Goal: Book appointment/travel/reservation

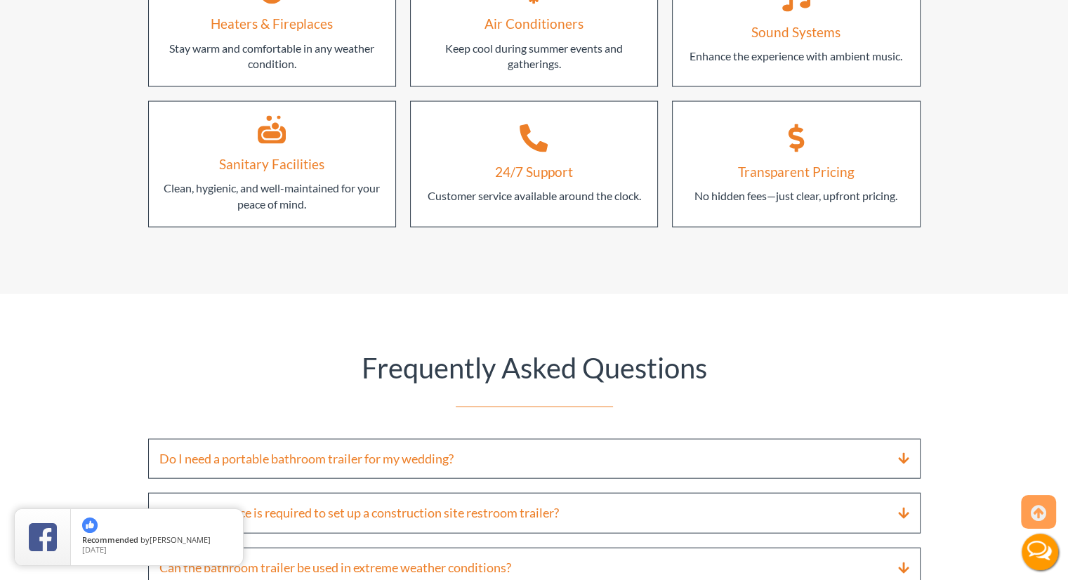
scroll to position [3183, 0]
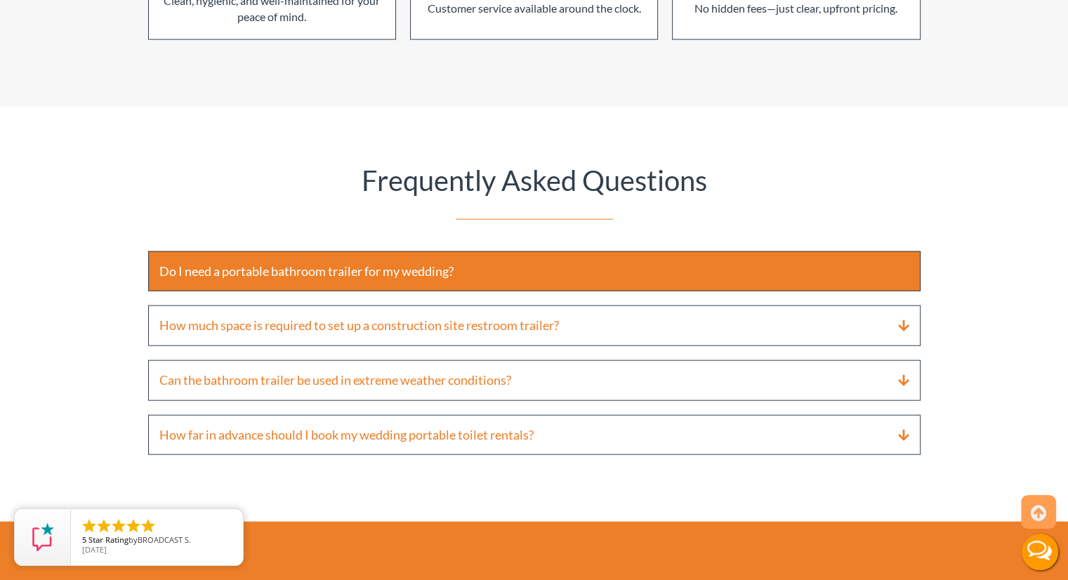
click at [892, 251] on summary "Do I need a portable bathroom trailer for my wedding?" at bounding box center [534, 271] width 772 height 41
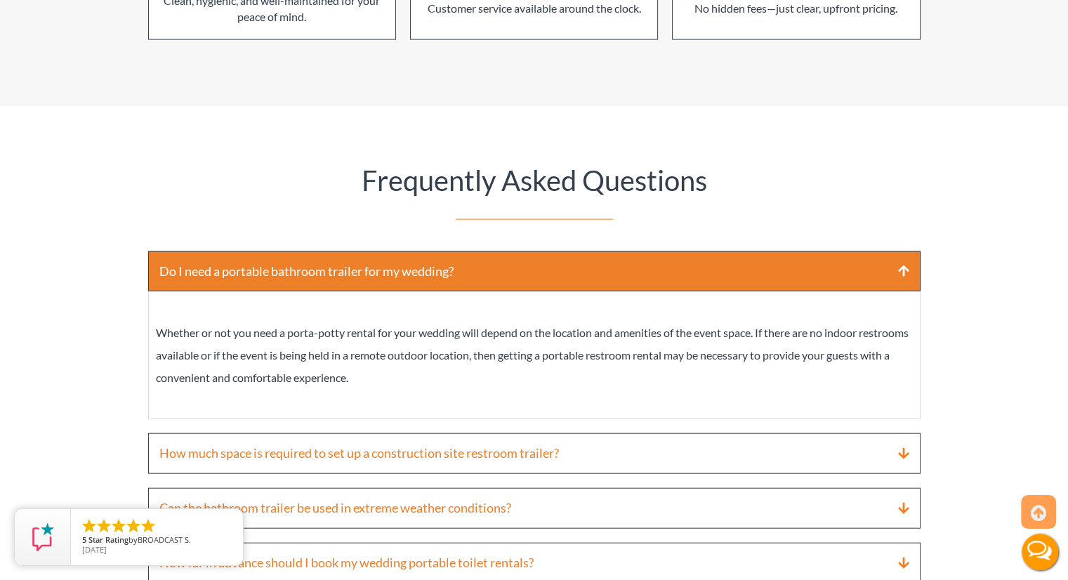
click at [868, 251] on summary "Do I need a portable bathroom trailer for my wedding?" at bounding box center [534, 271] width 772 height 41
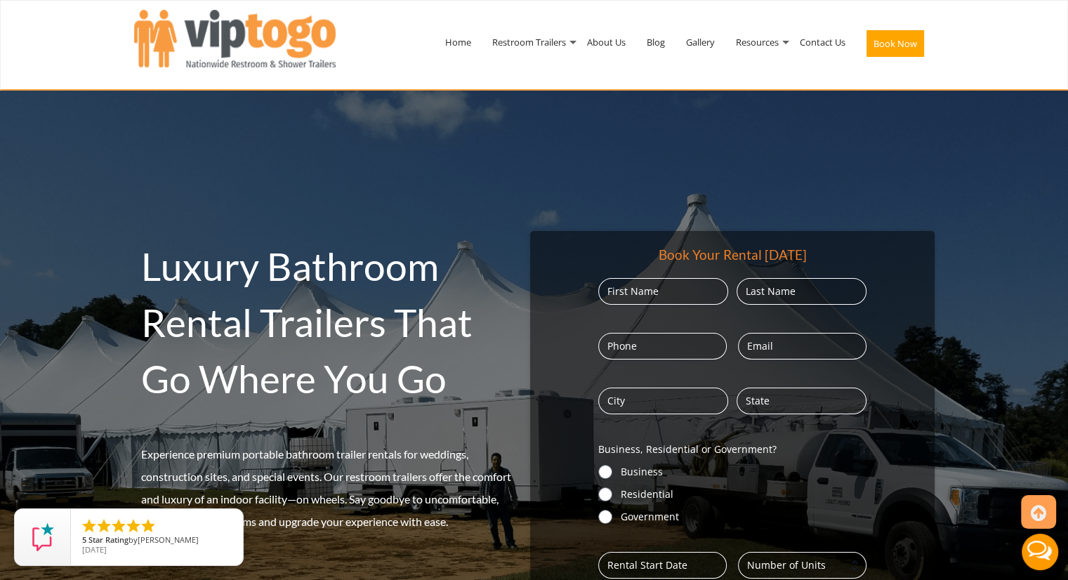
scroll to position [187, 0]
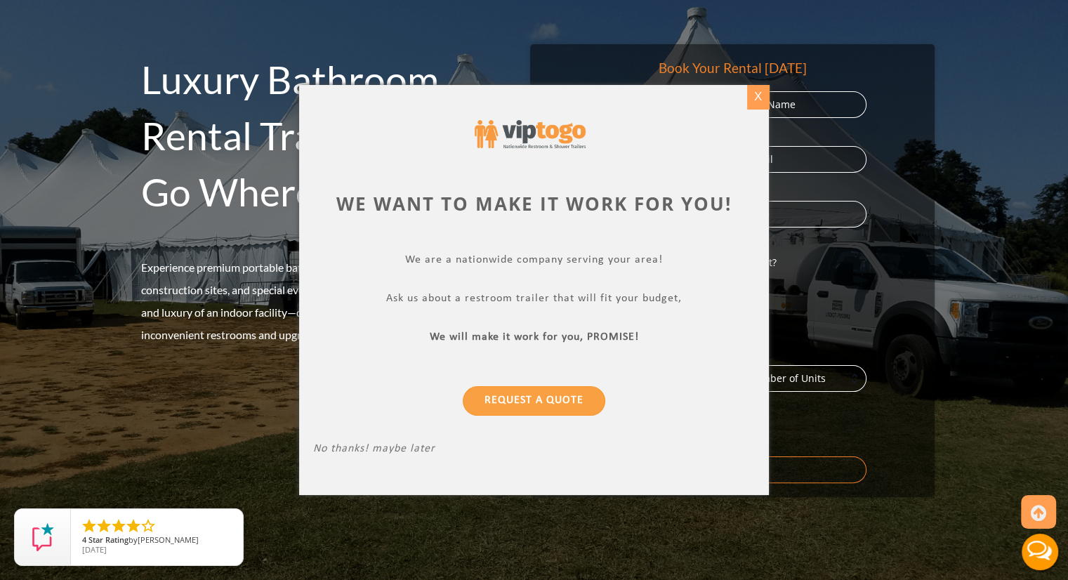
click at [758, 103] on div "X" at bounding box center [758, 97] width 22 height 24
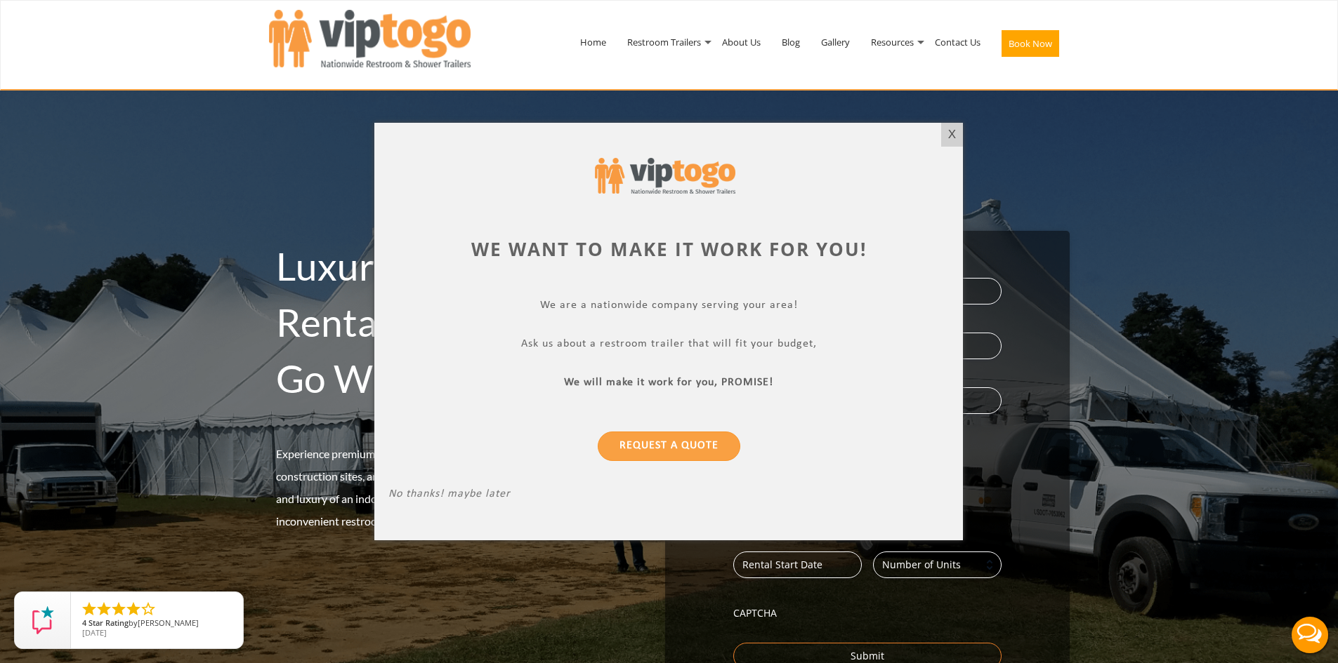
click at [1134, 23] on div at bounding box center [669, 331] width 1338 height 663
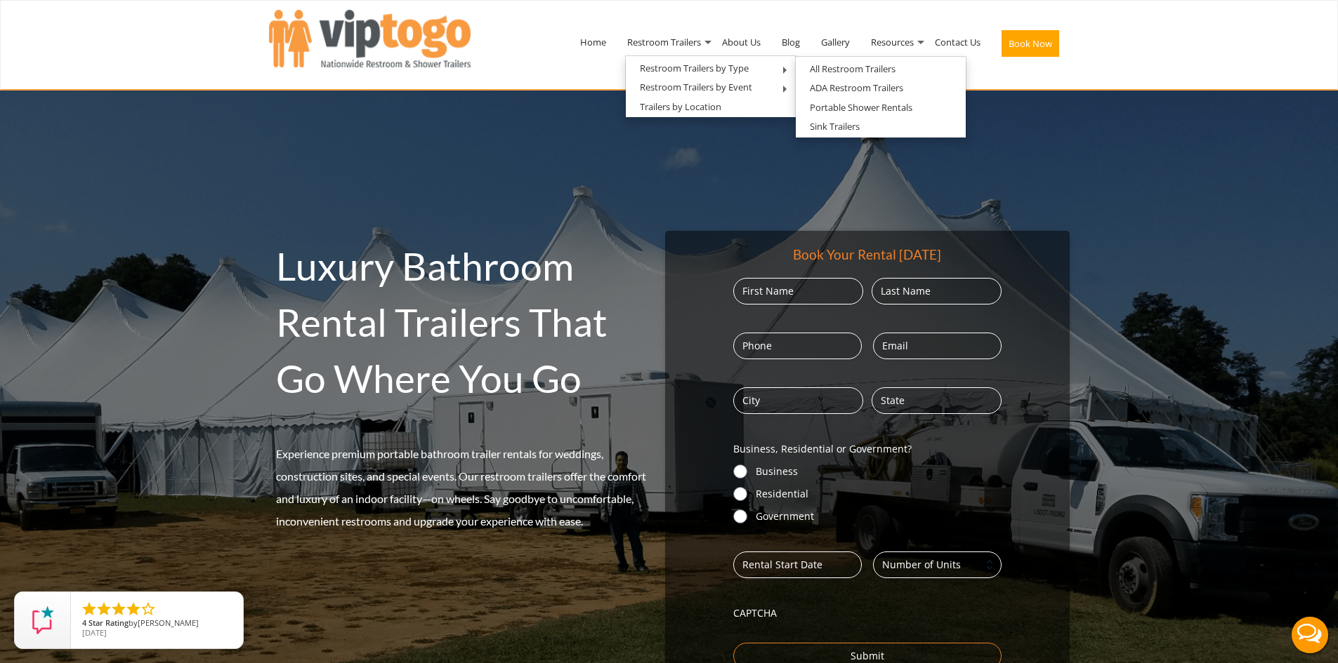
click at [1206, 37] on nav "Toggle navigation VIPTOGO Home Restroom Trailers Restroom Trailers by Type All …" at bounding box center [669, 45] width 1338 height 91
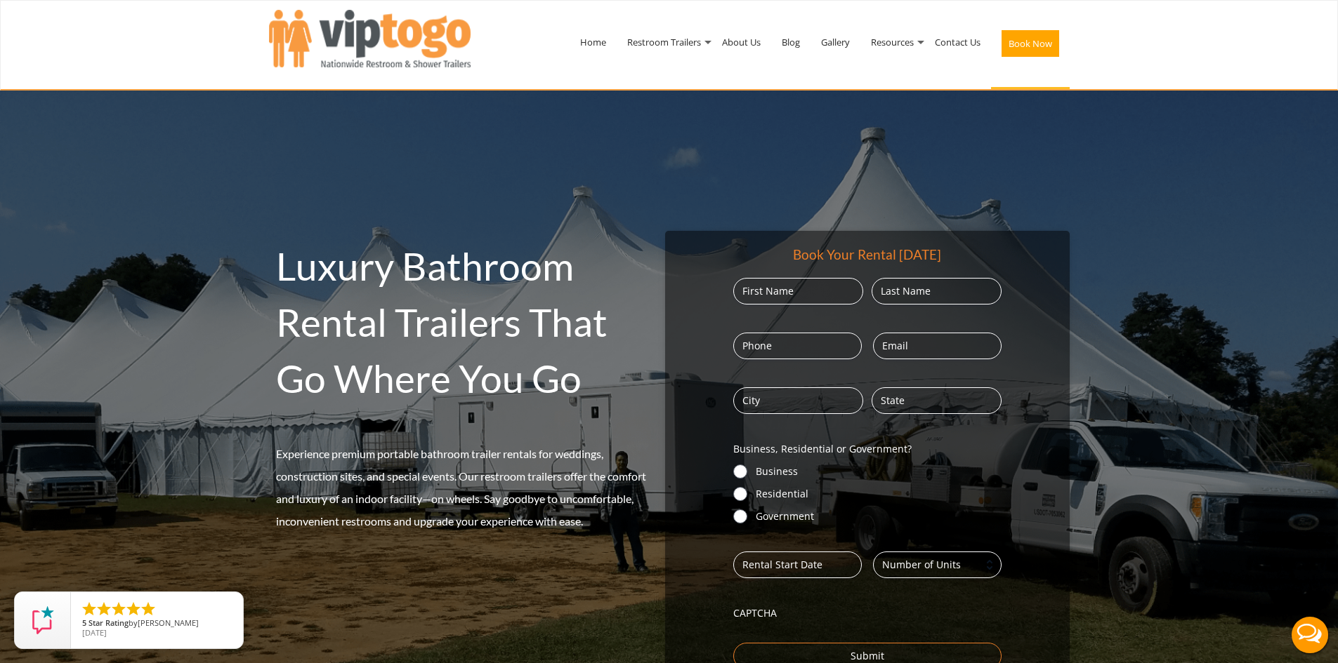
click at [1030, 46] on button "Book Now" at bounding box center [1030, 43] width 58 height 27
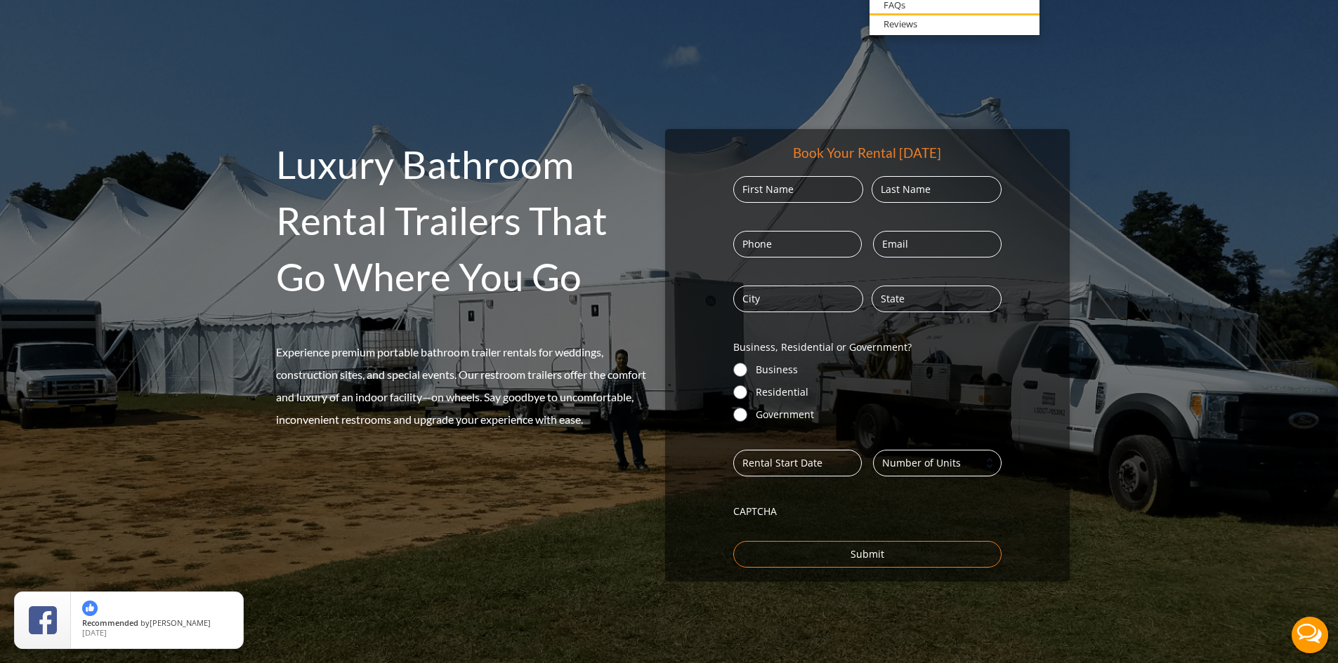
scroll to position [187, 0]
